Goal: Navigation & Orientation: Find specific page/section

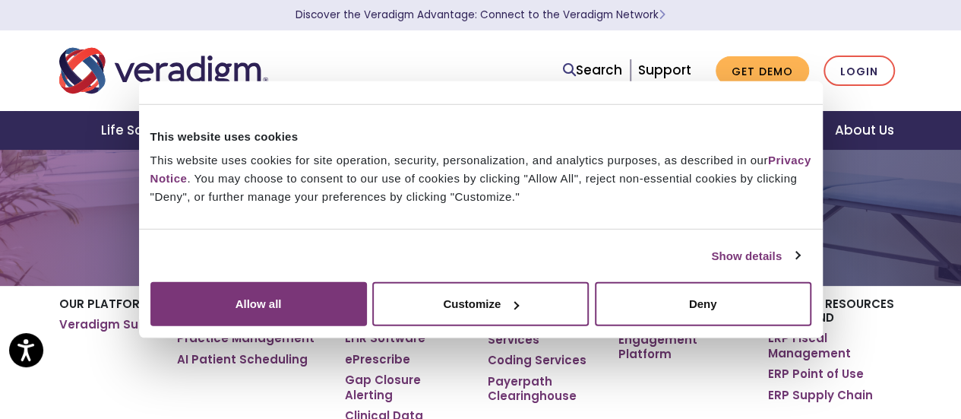
scroll to position [76, 0]
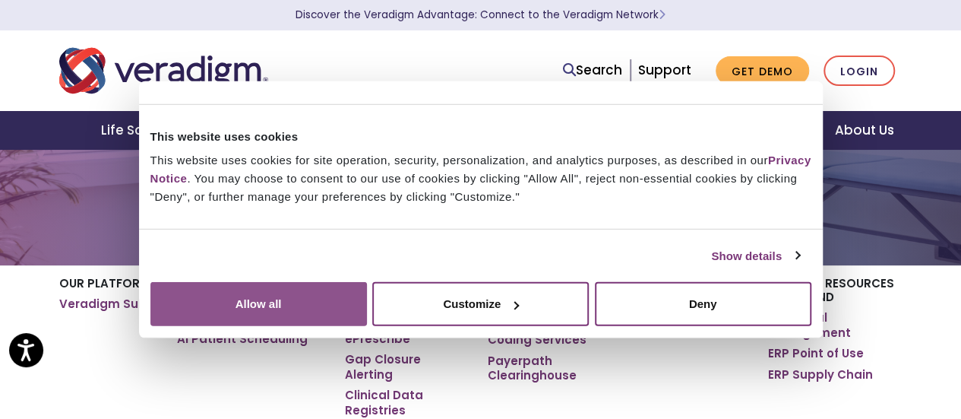
click at [367, 282] on button "Allow all" at bounding box center [258, 304] width 217 height 44
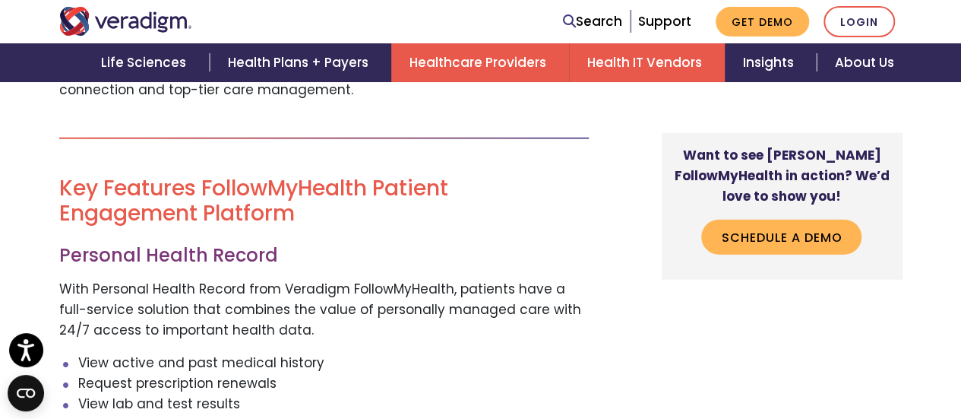
scroll to position [1900, 0]
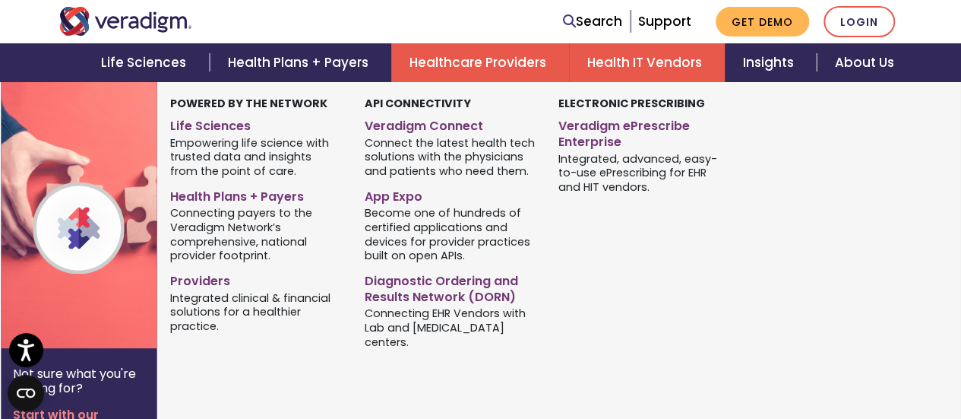
click at [679, 63] on link "Health IT Vendors" at bounding box center [647, 62] width 156 height 39
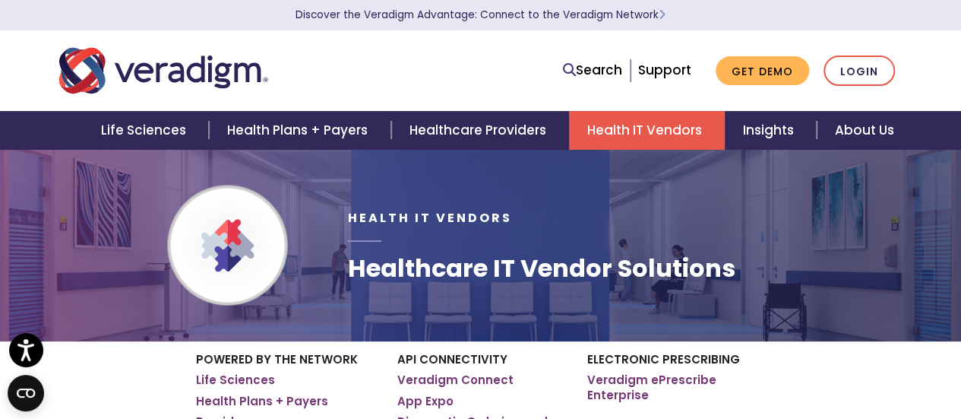
click at [513, 68] on div "Search Support Get Demo Login" at bounding box center [661, 70] width 505 height 31
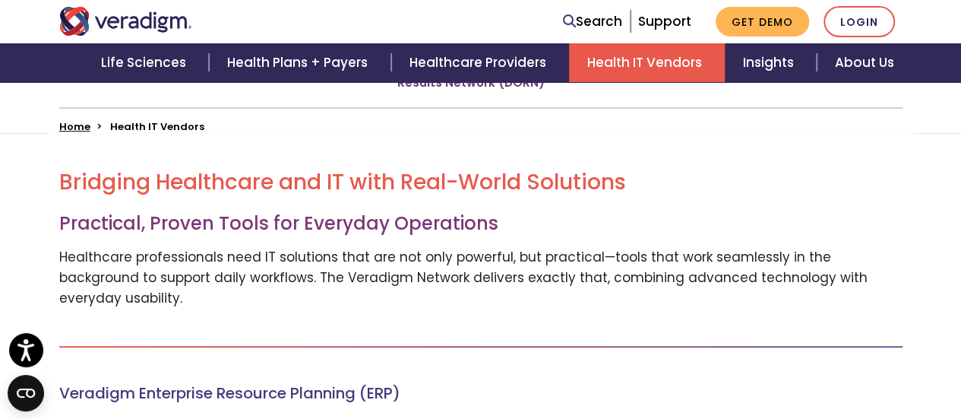
scroll to position [380, 0]
